Goal: Transaction & Acquisition: Purchase product/service

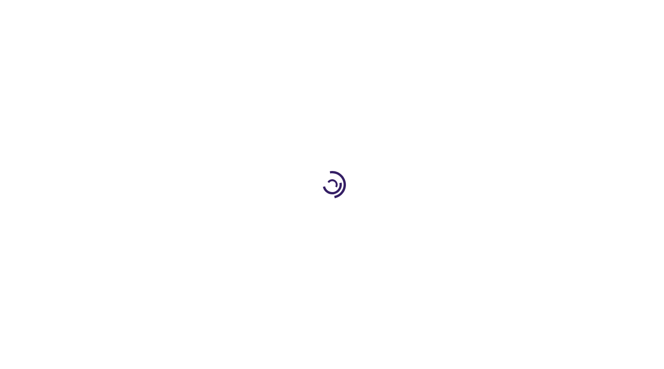
type input "1"
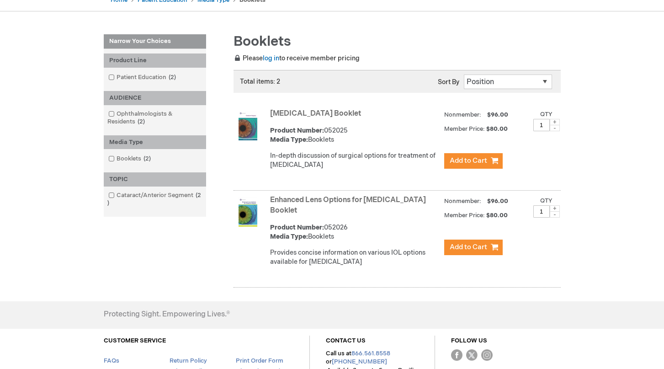
scroll to position [102, 0]
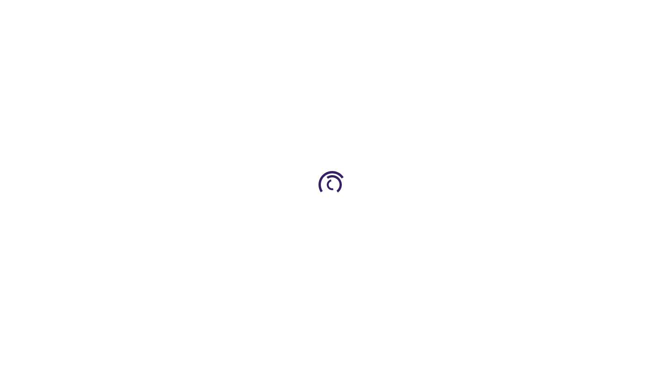
type input "1"
